Goal: Information Seeking & Learning: Understand process/instructions

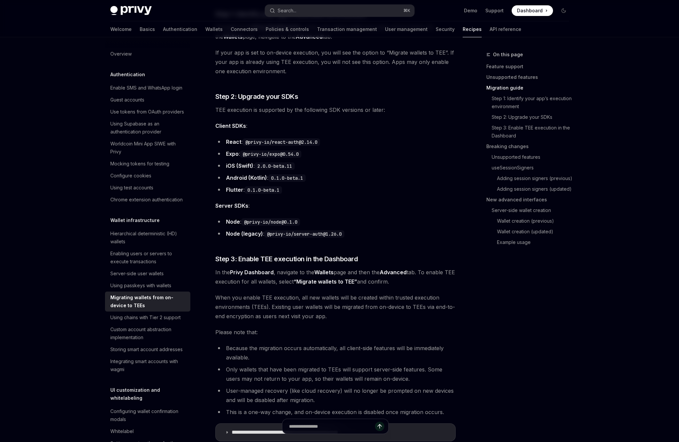
scroll to position [539, 0]
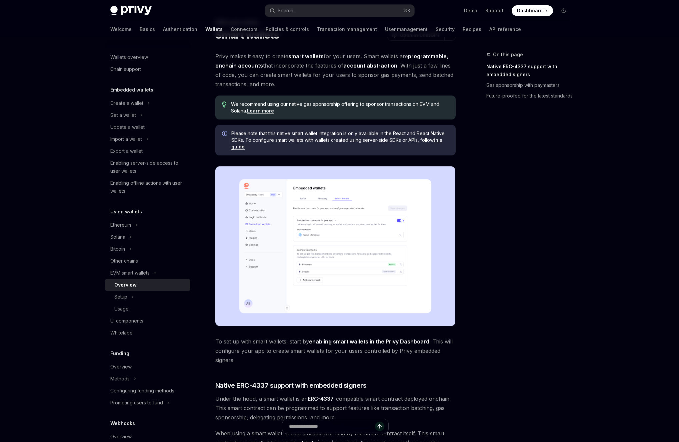
scroll to position [32, 0]
click at [385, 146] on span "Please note that this native smart wallet integration is only available in the …" at bounding box center [340, 141] width 218 height 20
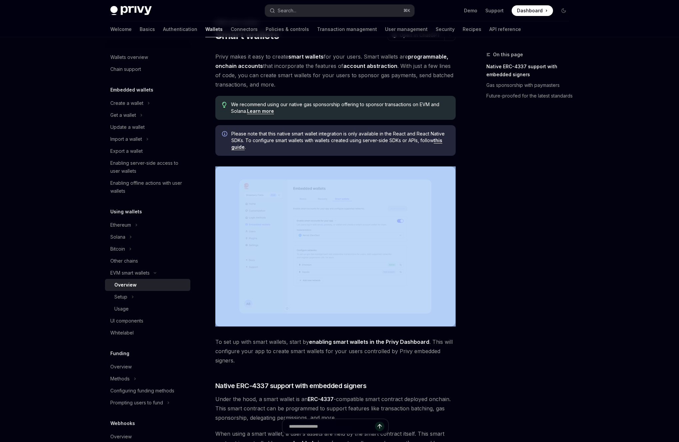
click at [385, 146] on span "Please note that this native smart wallet integration is only available in the …" at bounding box center [340, 141] width 218 height 20
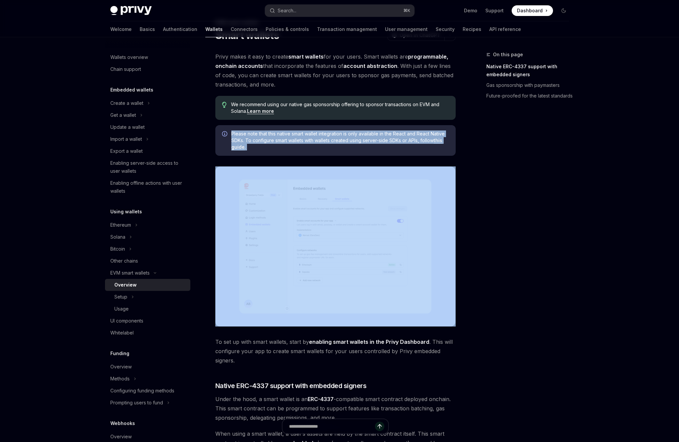
click at [385, 146] on span "Please note that this native smart wallet integration is only available in the …" at bounding box center [340, 141] width 218 height 20
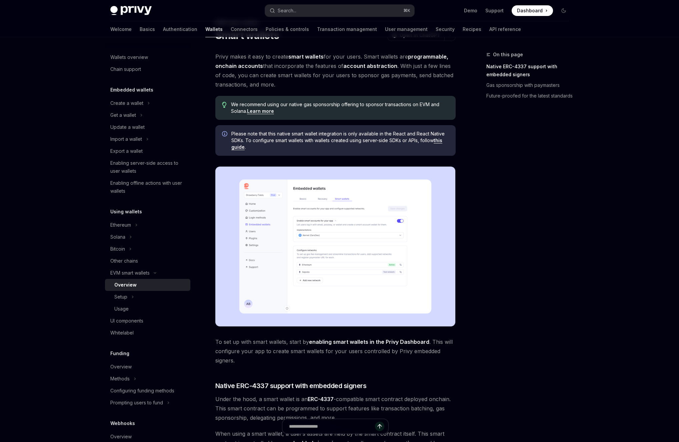
click at [395, 146] on span "Please note that this native smart wallet integration is only available in the …" at bounding box center [340, 141] width 218 height 20
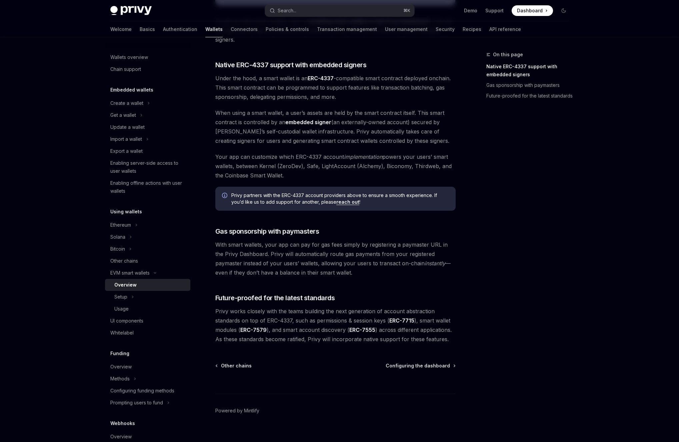
scroll to position [363, 0]
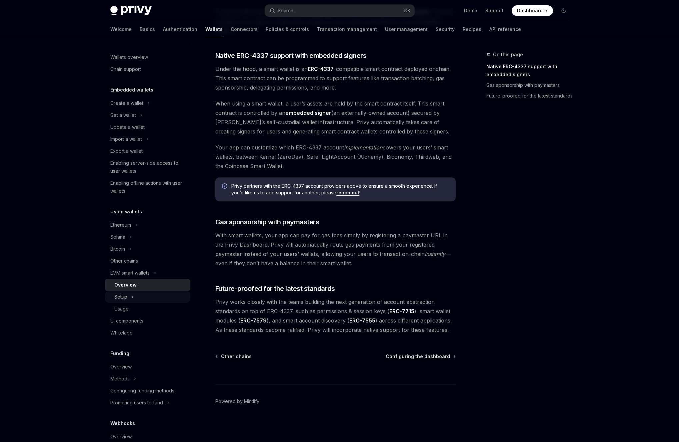
click at [165, 295] on div "Setup" at bounding box center [147, 297] width 85 height 12
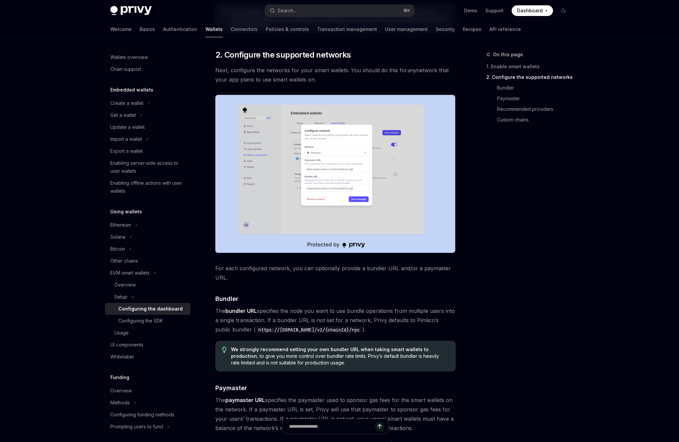
scroll to position [348, 0]
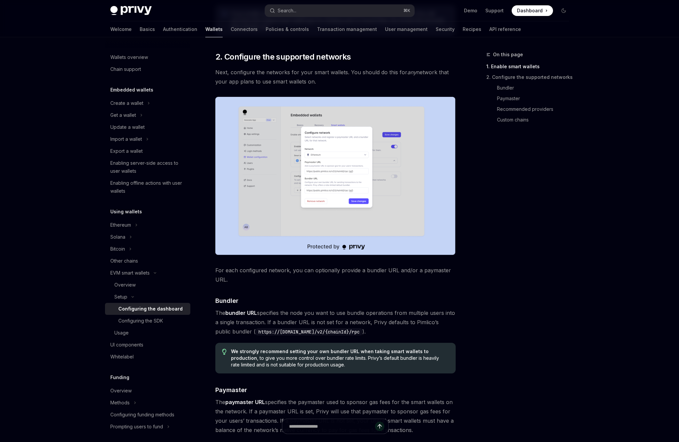
click at [489, 273] on div "On this page 1. Enable smart wallets 2. Configure the supported networks Bundle…" at bounding box center [523, 247] width 101 height 392
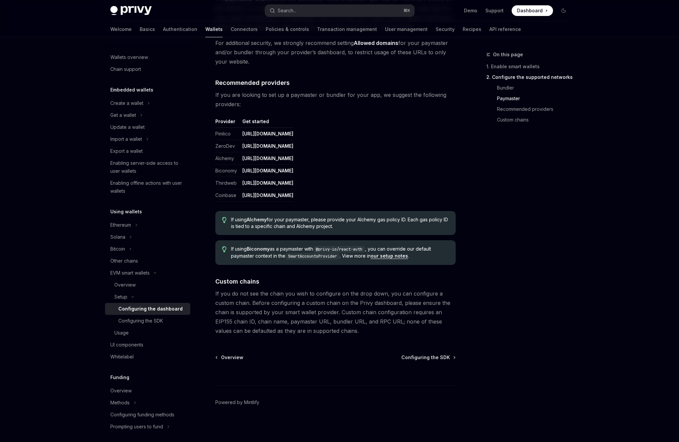
scroll to position [752, 0]
click at [174, 322] on div "Configuring the SDK" at bounding box center [152, 321] width 68 height 8
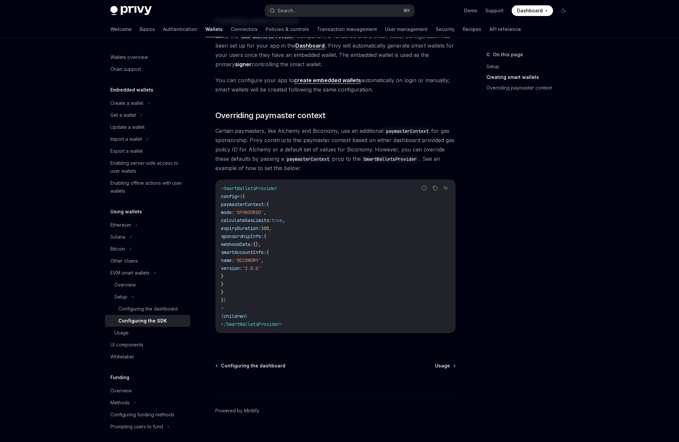
scroll to position [433, 0]
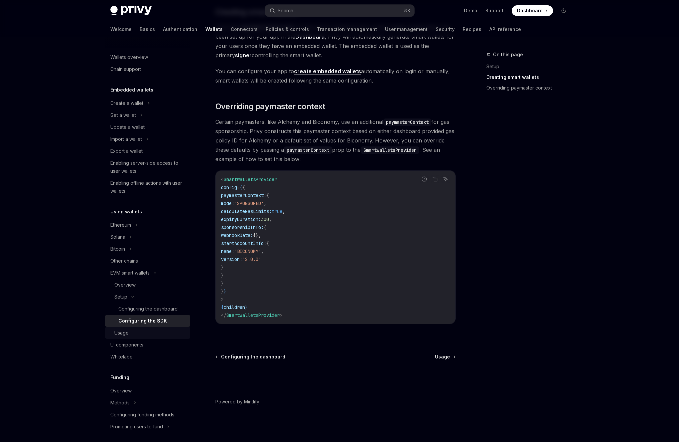
click at [162, 334] on div "Usage" at bounding box center [150, 333] width 72 height 8
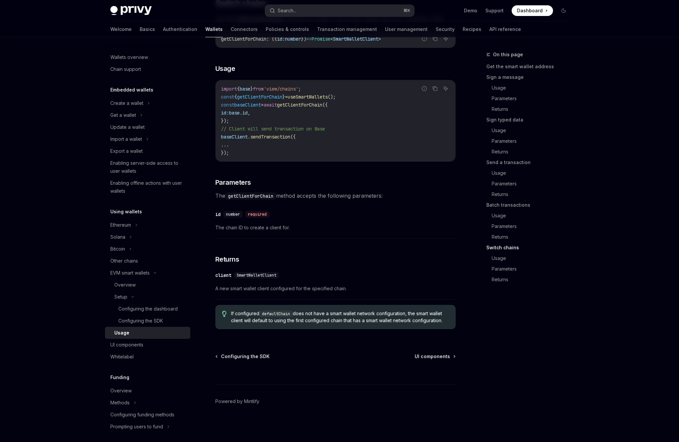
scroll to position [15, 0]
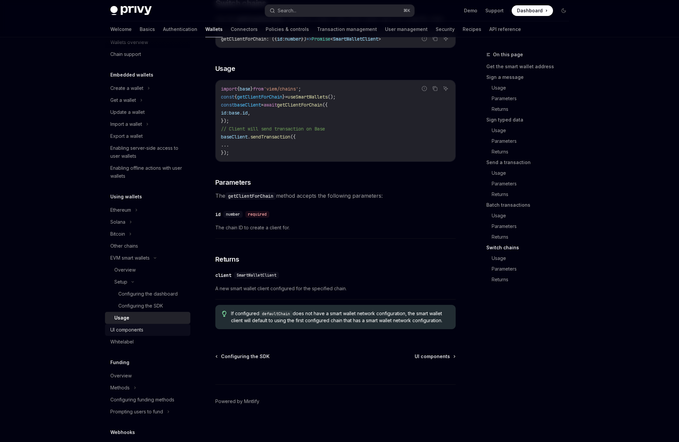
click at [166, 333] on div "UI components" at bounding box center [148, 330] width 76 height 8
type textarea "*"
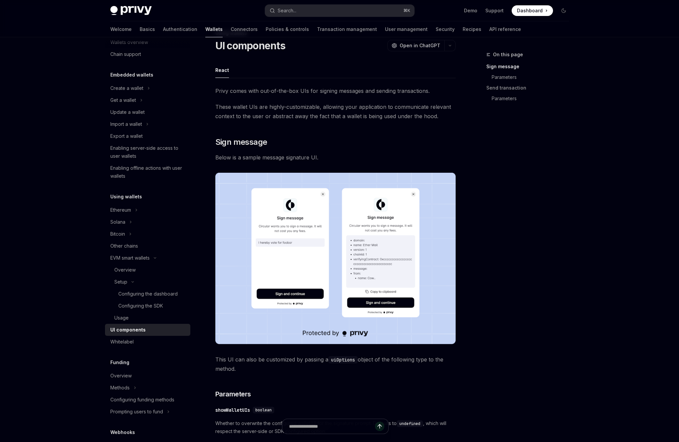
scroll to position [19, 0]
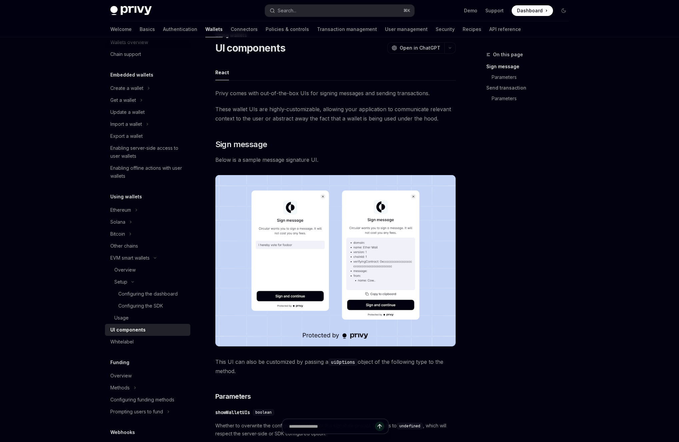
click at [490, 306] on div "On this page Sign message Parameters Send transaction Parameters" at bounding box center [523, 247] width 101 height 392
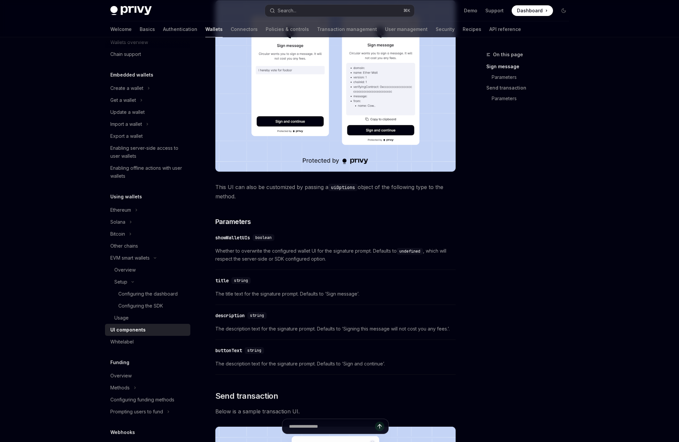
click at [486, 319] on div "On this page Sign message Parameters Send transaction Parameters" at bounding box center [523, 247] width 101 height 392
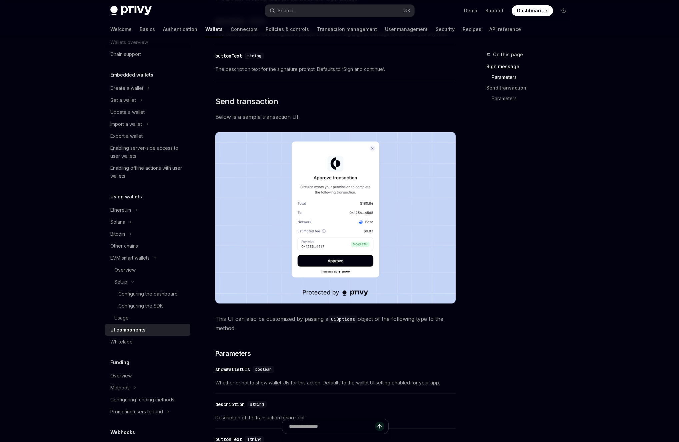
scroll to position [489, 0]
click at [345, 321] on code "uiOptions" at bounding box center [342, 319] width 29 height 7
copy code "uiOptions"
click at [390, 336] on div "Privy comes with out-of-the-box UIs for signing messages and sending transactio…" at bounding box center [335, 263] width 240 height 1289
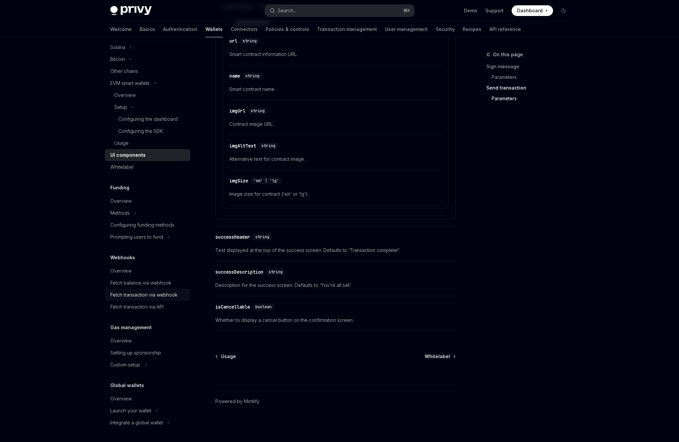
scroll to position [161, 0]
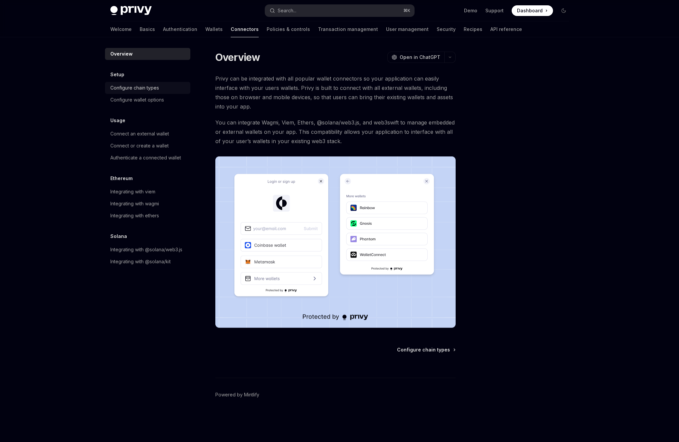
click at [172, 89] on div "Configure chain types" at bounding box center [148, 88] width 76 height 8
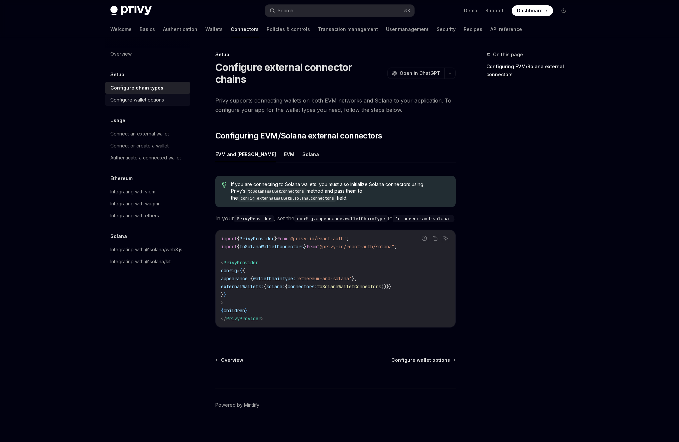
click at [168, 99] on div "Configure wallet options" at bounding box center [148, 100] width 76 height 8
type textarea "*"
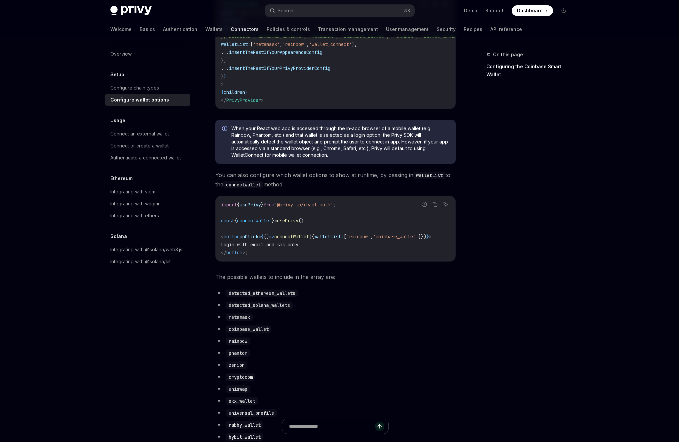
scroll to position [107, 0]
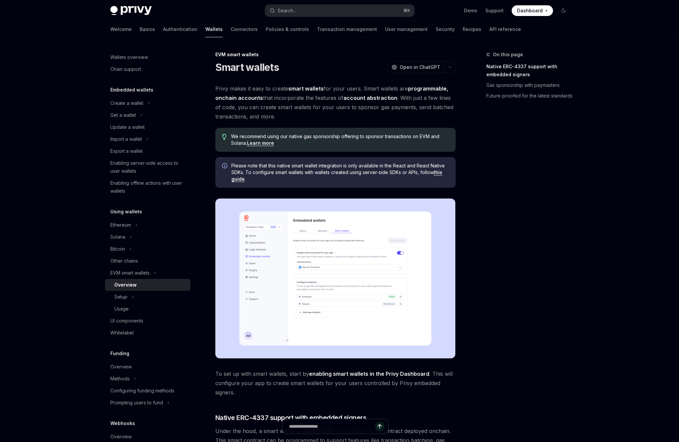
click at [381, 116] on span "Privy makes it easy to create smart wallets for your users. Smart wallets are p…" at bounding box center [335, 102] width 240 height 37
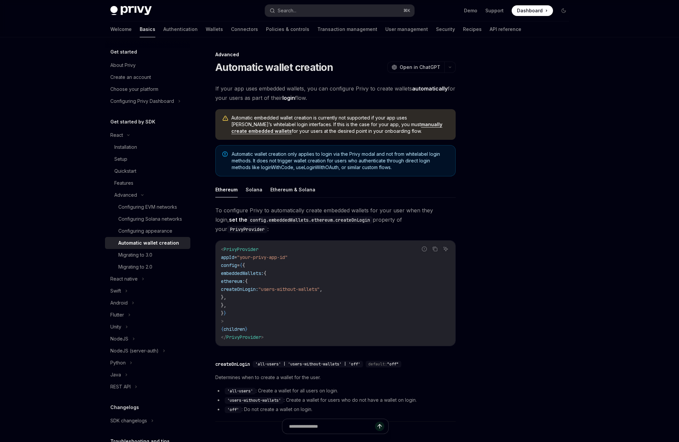
click at [490, 266] on div at bounding box center [523, 247] width 101 height 392
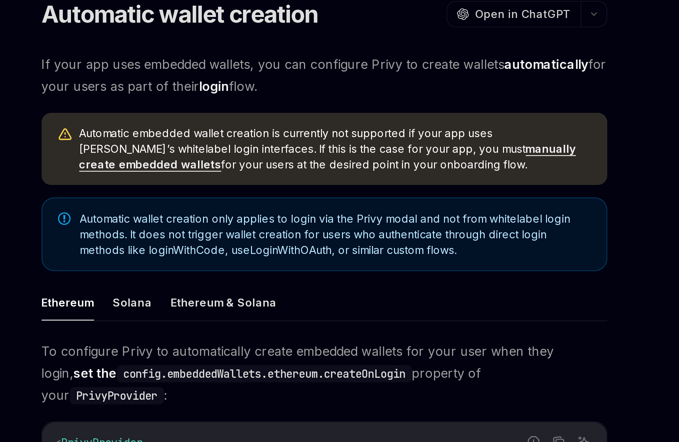
click at [365, 126] on link "manually create embedded wallets" at bounding box center [336, 128] width 211 height 13
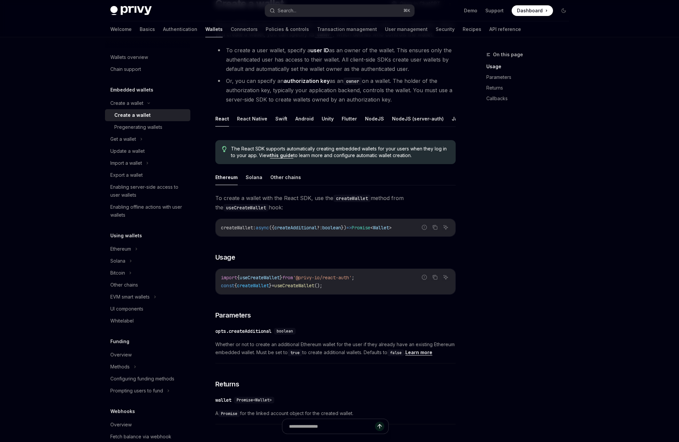
scroll to position [19, 0]
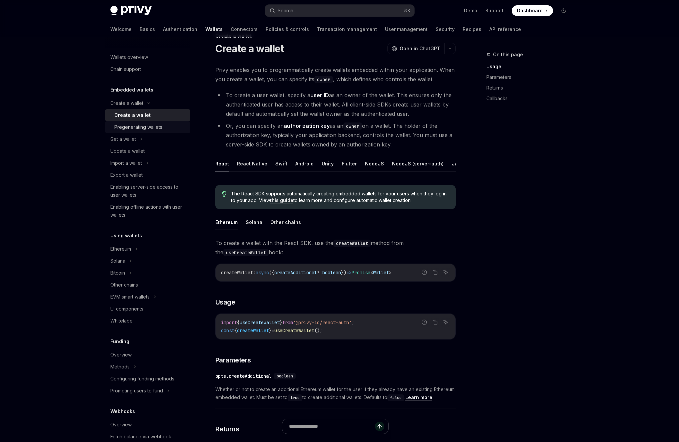
click at [158, 128] on div "Pregenerating wallets" at bounding box center [138, 127] width 48 height 8
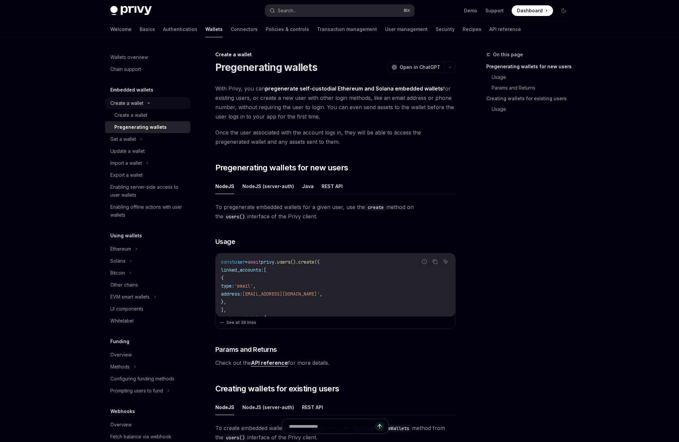
click at [161, 106] on div "Create a wallet" at bounding box center [147, 103] width 85 height 12
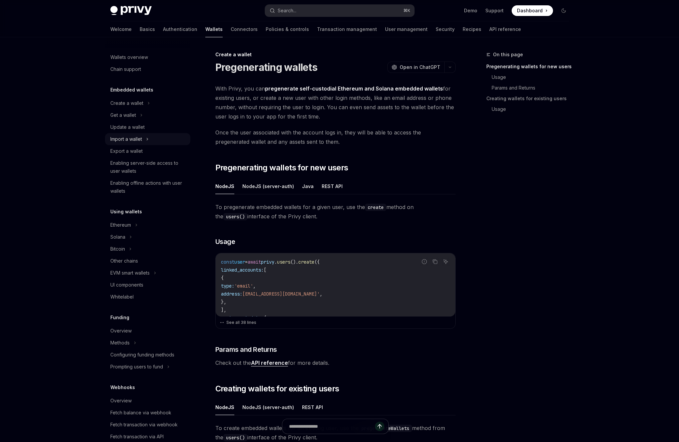
click at [153, 141] on div "Import a wallet" at bounding box center [147, 139] width 85 height 12
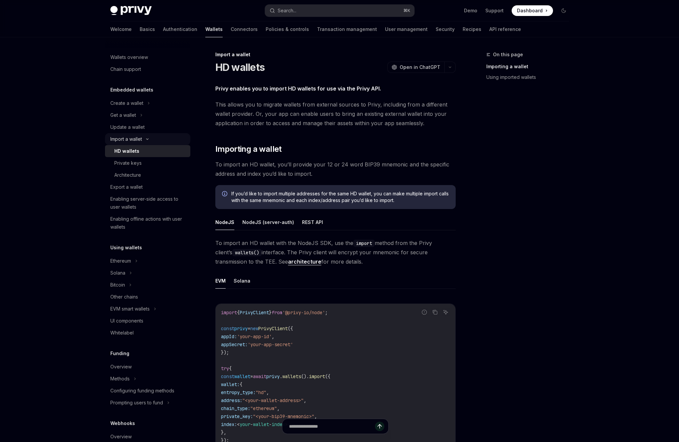
click at [151, 139] on icon at bounding box center [147, 139] width 8 height 3
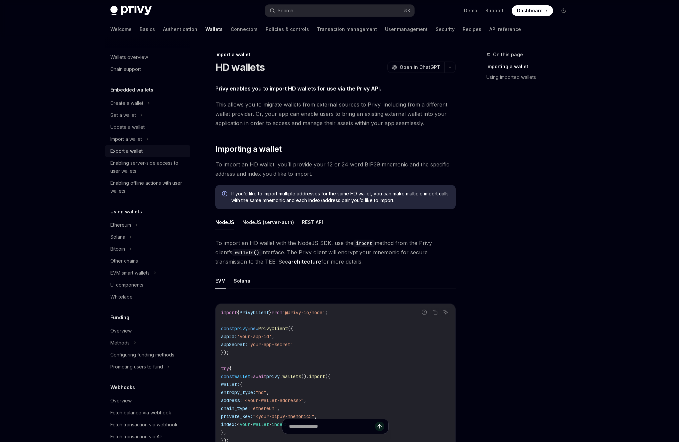
click at [146, 153] on div "Export a wallet" at bounding box center [148, 151] width 76 height 8
type textarea "*"
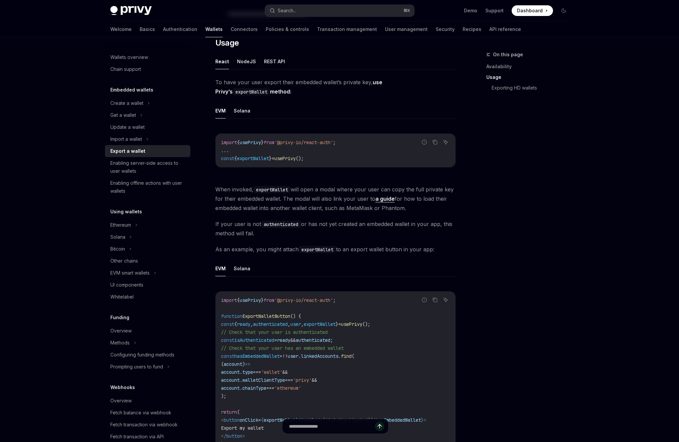
scroll to position [221, 0]
